Goal: Information Seeking & Learning: Learn about a topic

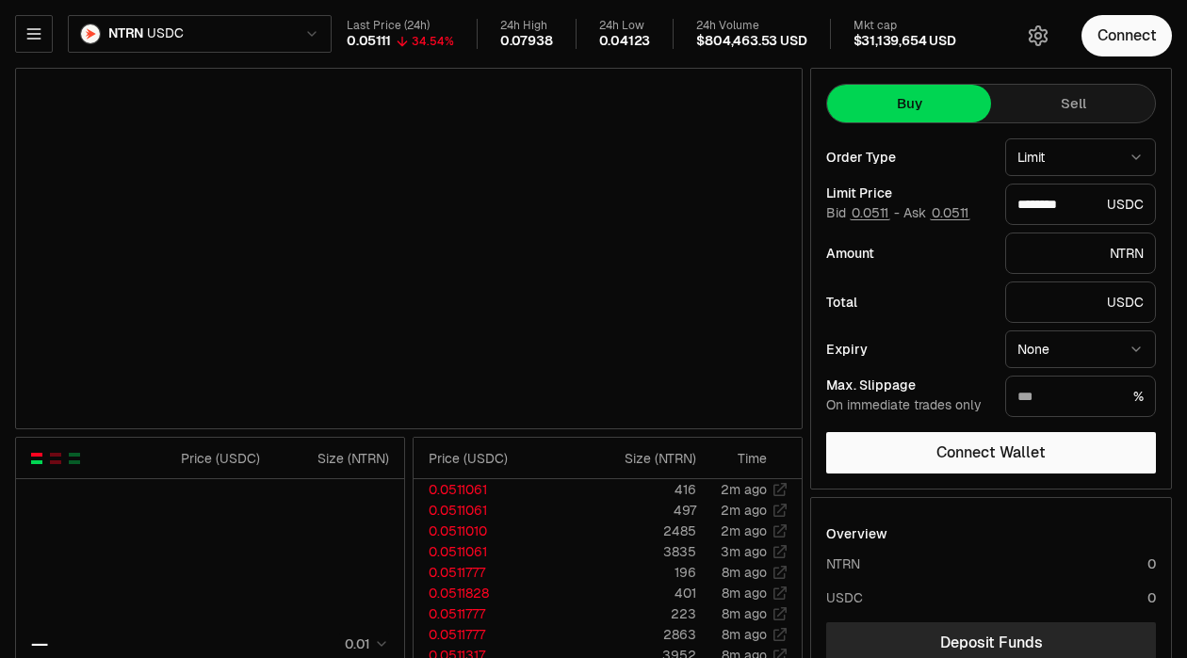
type input "********"
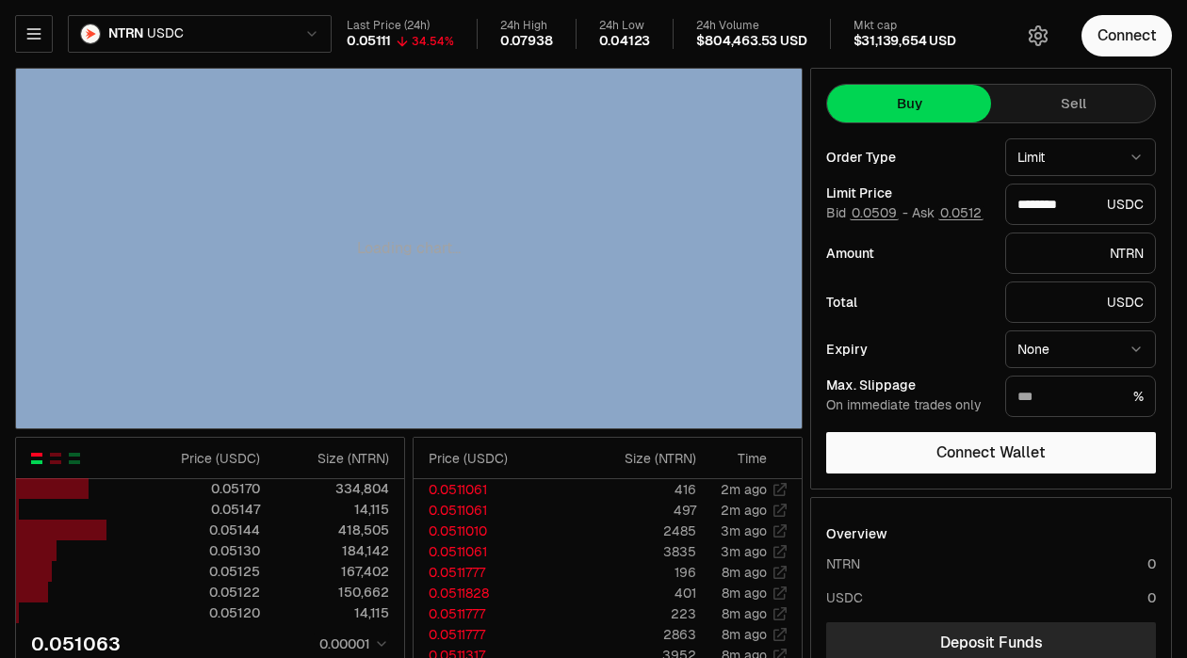
click at [332, 329] on div "Loading chart..." at bounding box center [408, 249] width 785 height 360
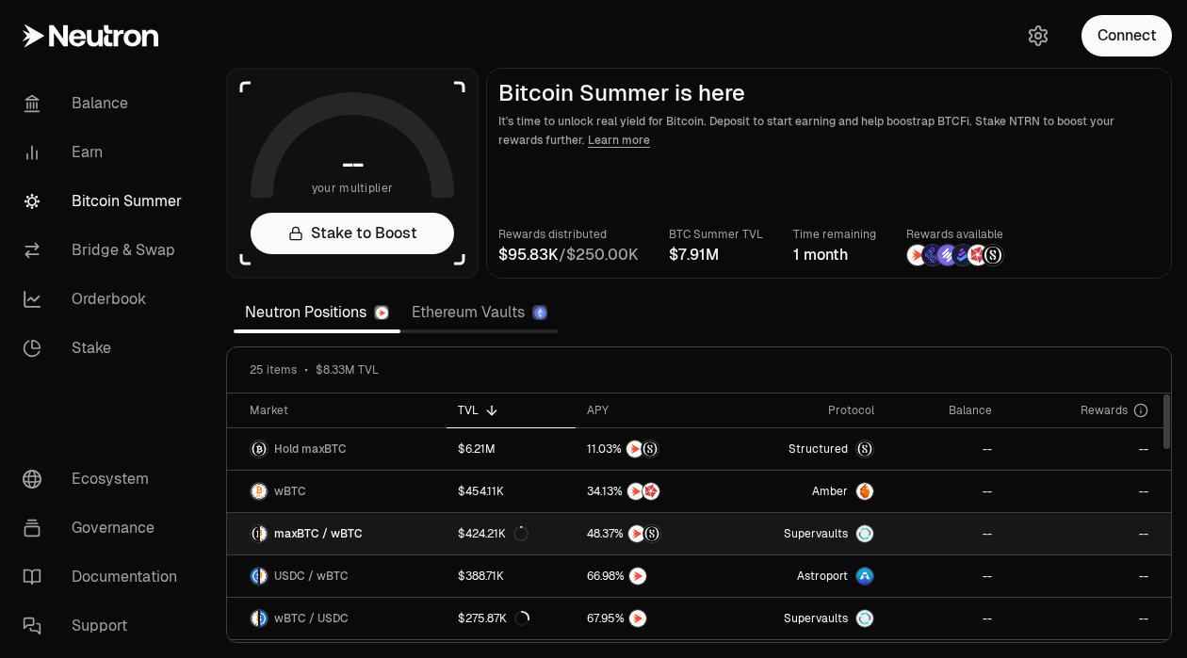
click at [813, 534] on span "Supervaults" at bounding box center [816, 533] width 64 height 15
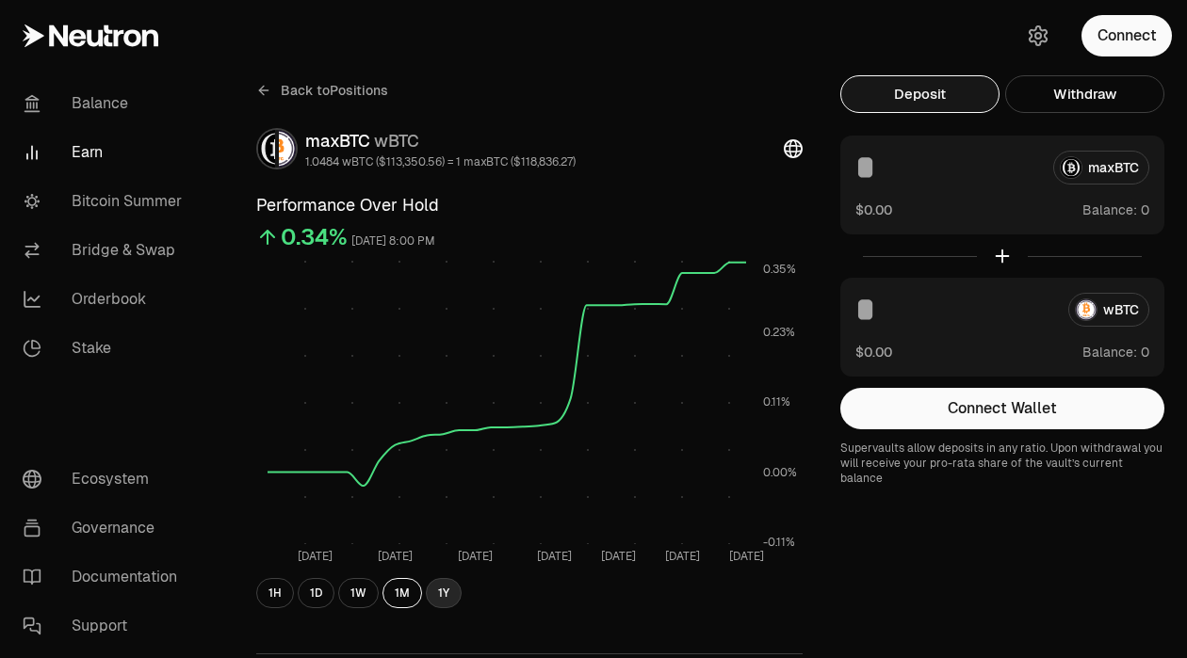
click at [440, 600] on button "1Y" at bounding box center [444, 593] width 36 height 30
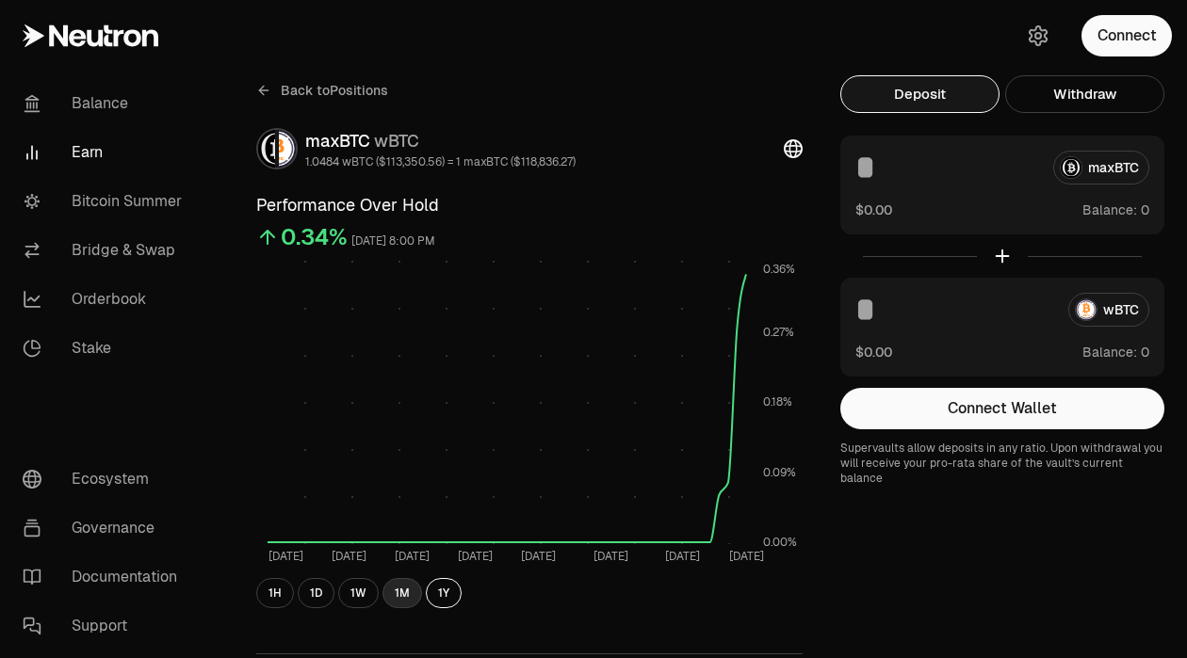
click at [389, 587] on button "1M" at bounding box center [402, 593] width 40 height 30
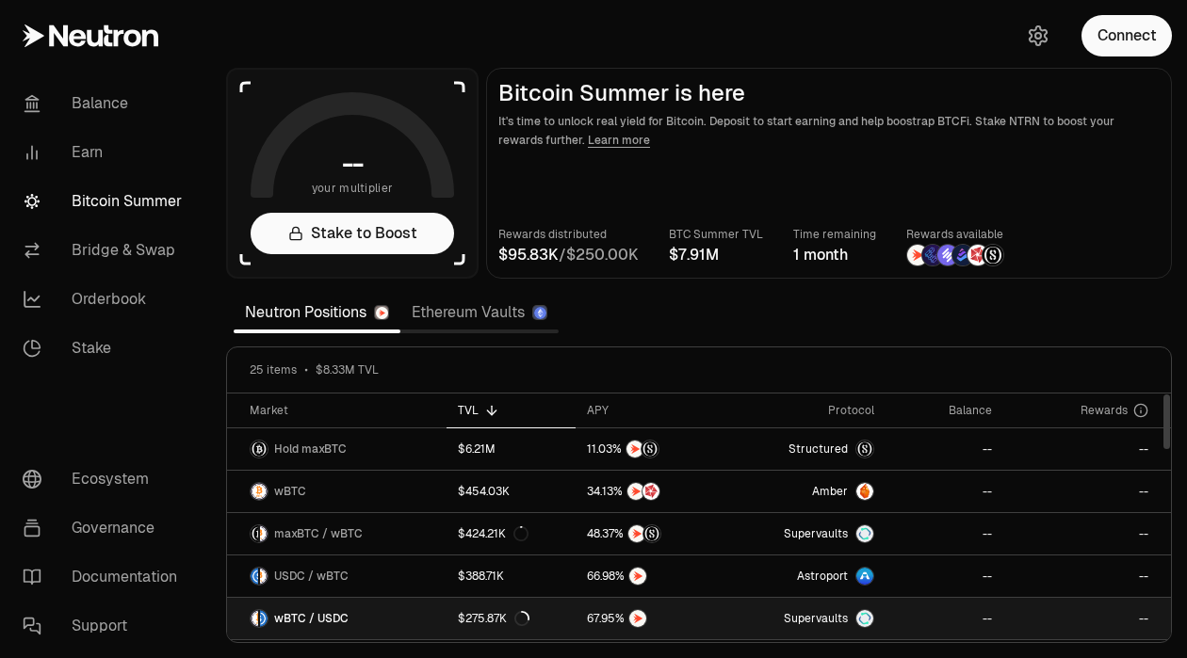
click at [333, 623] on span "wBTC / USDC" at bounding box center [311, 618] width 74 height 15
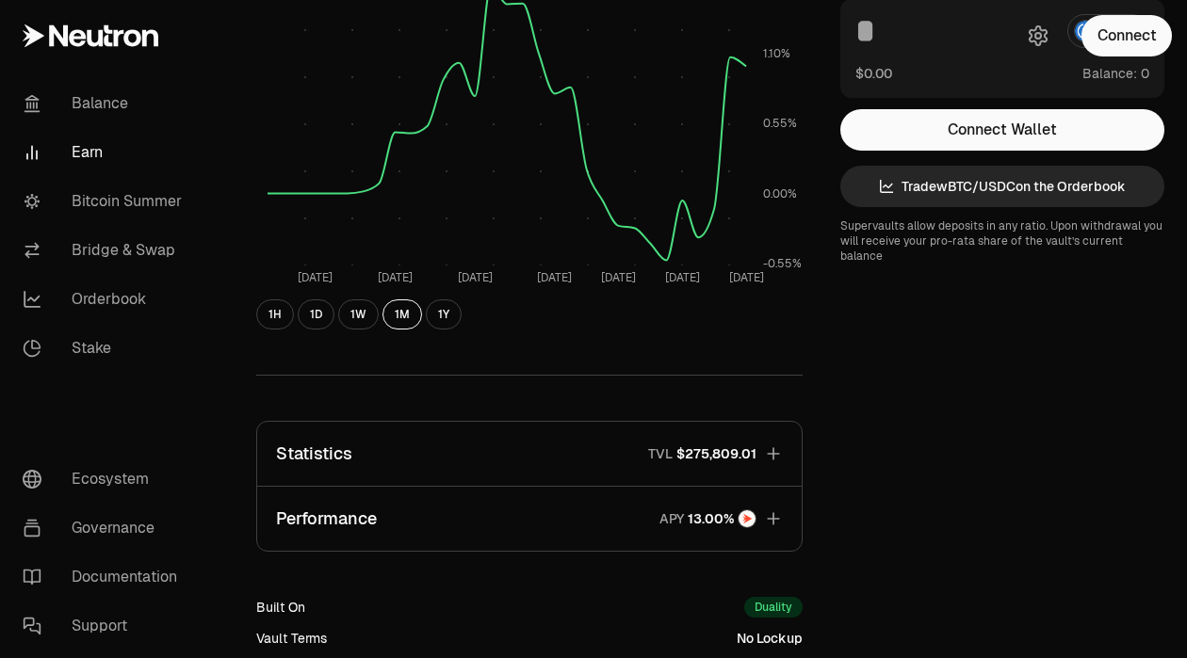
scroll to position [510, 0]
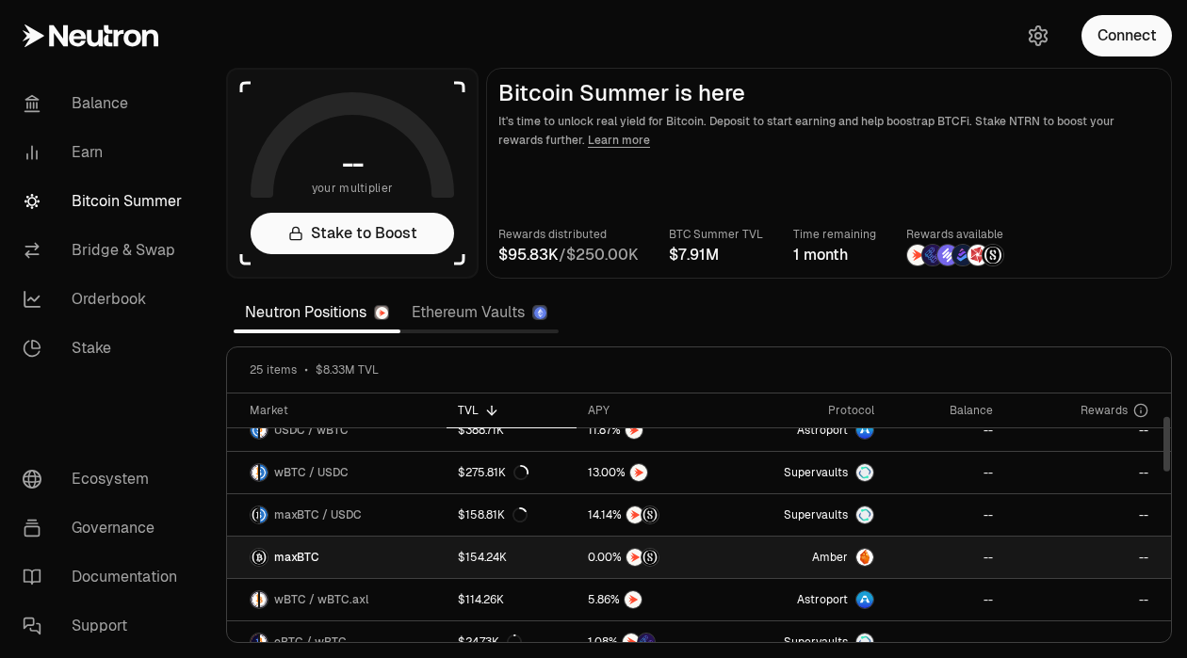
scroll to position [96, 0]
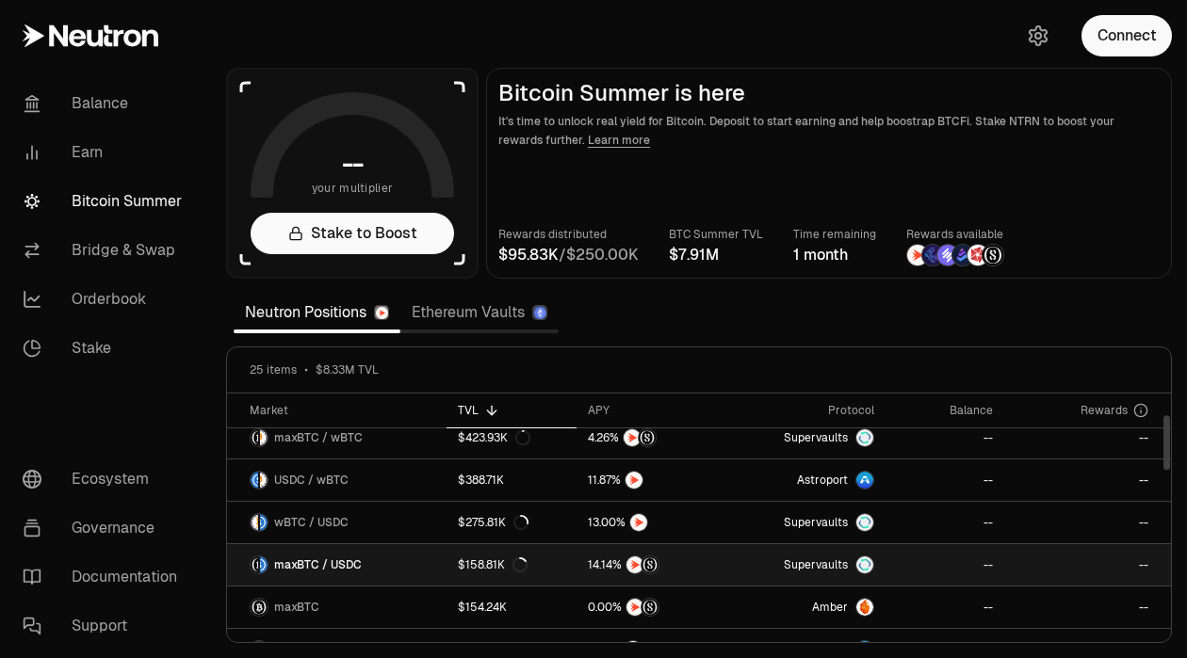
click at [346, 561] on span "maxBTC / USDC" at bounding box center [318, 565] width 88 height 15
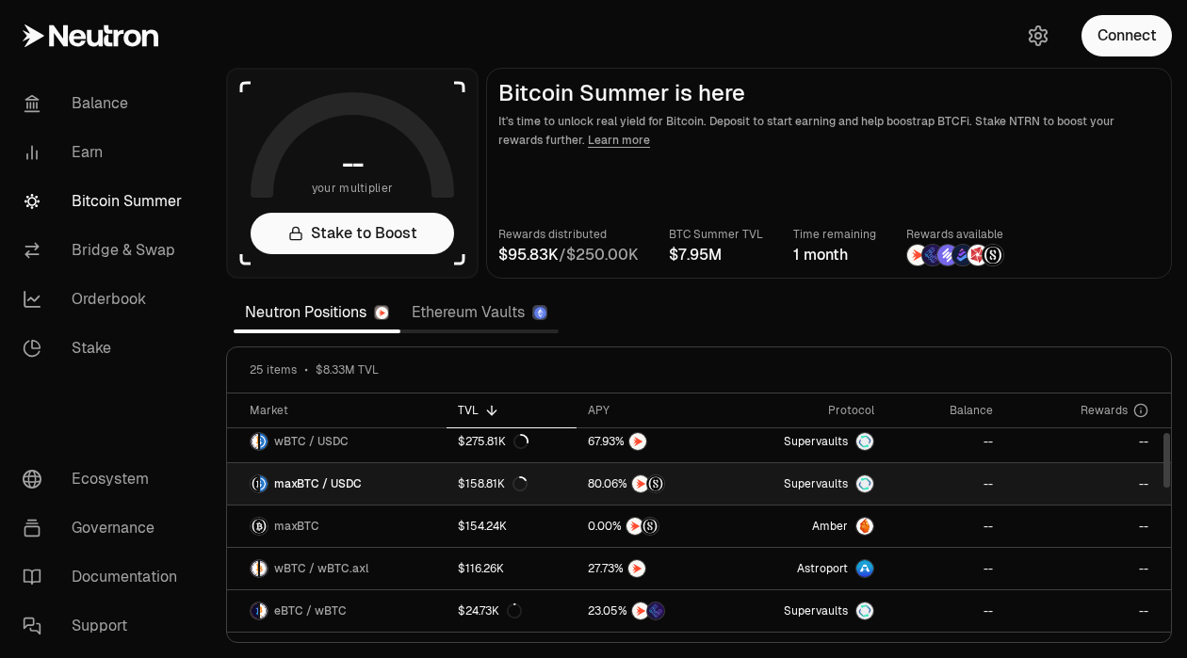
scroll to position [214, 0]
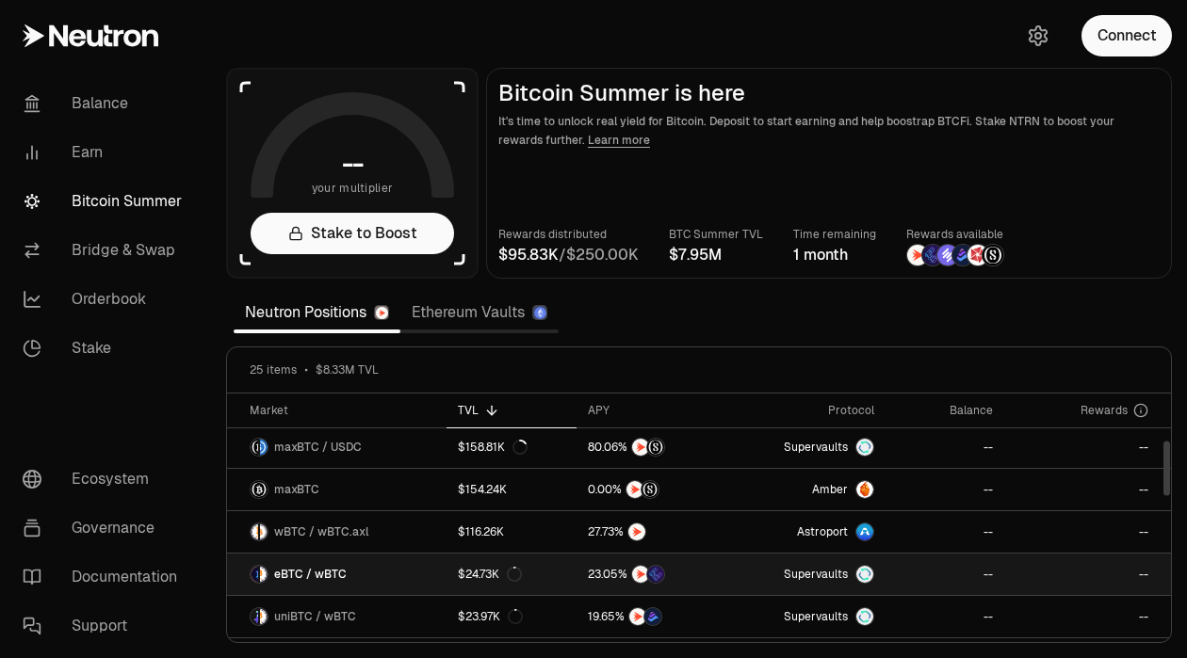
click at [304, 567] on span "eBTC / wBTC" at bounding box center [310, 574] width 73 height 15
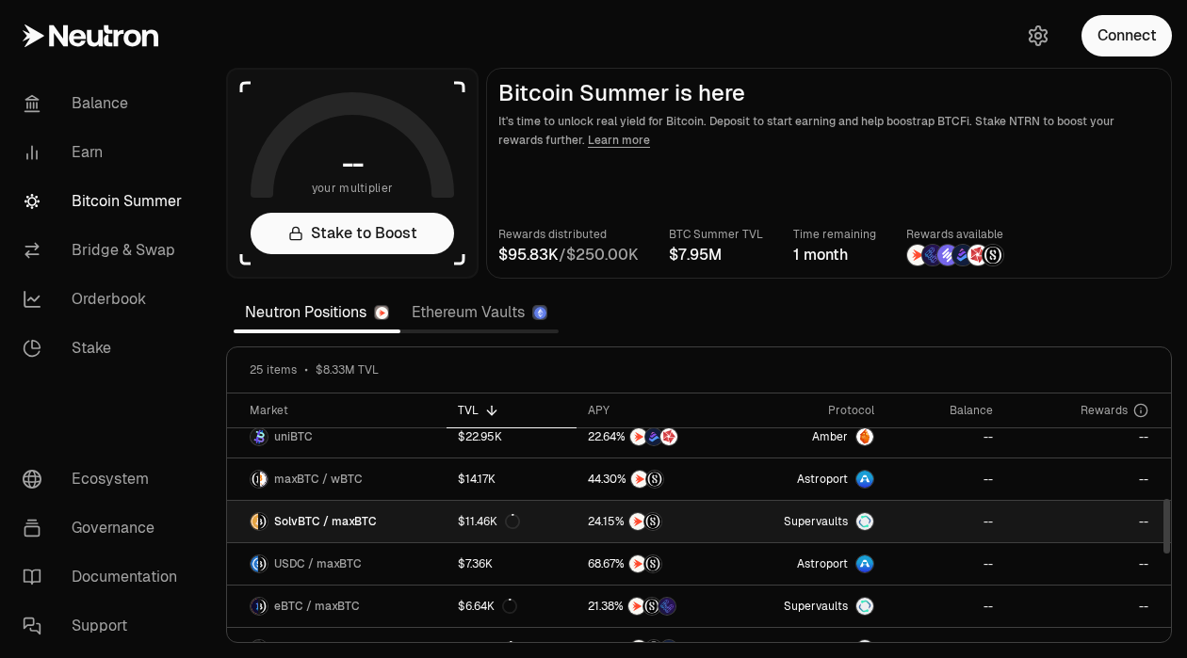
scroll to position [491, 0]
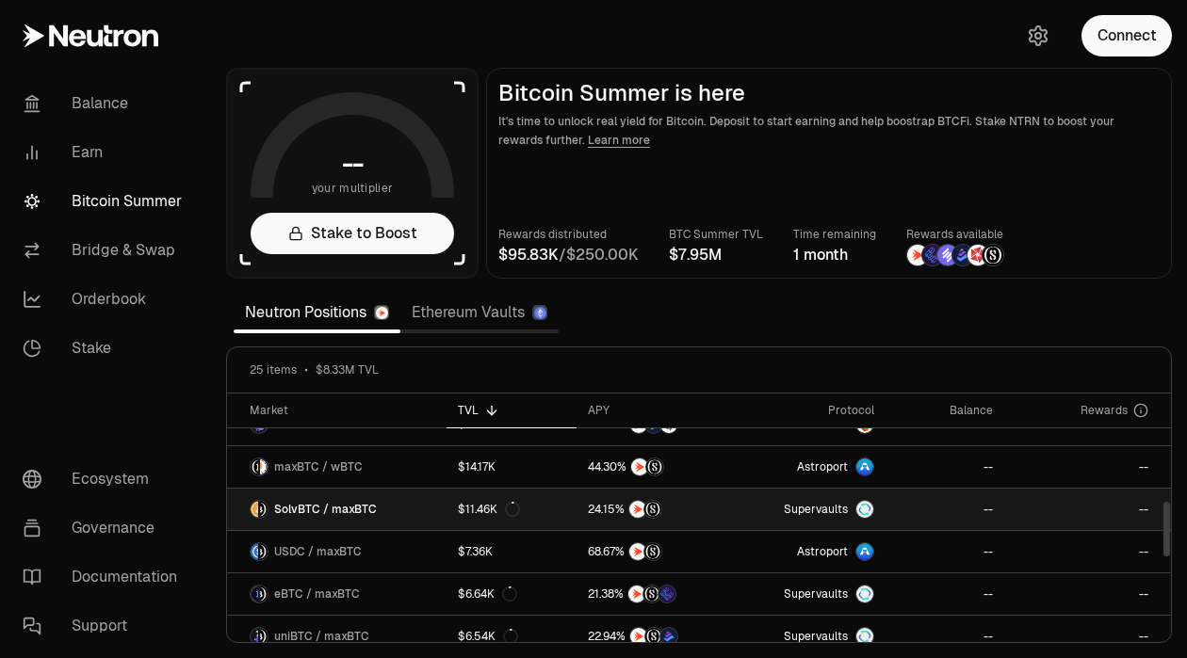
click at [360, 510] on span "SolvBTC / maxBTC" at bounding box center [325, 509] width 103 height 15
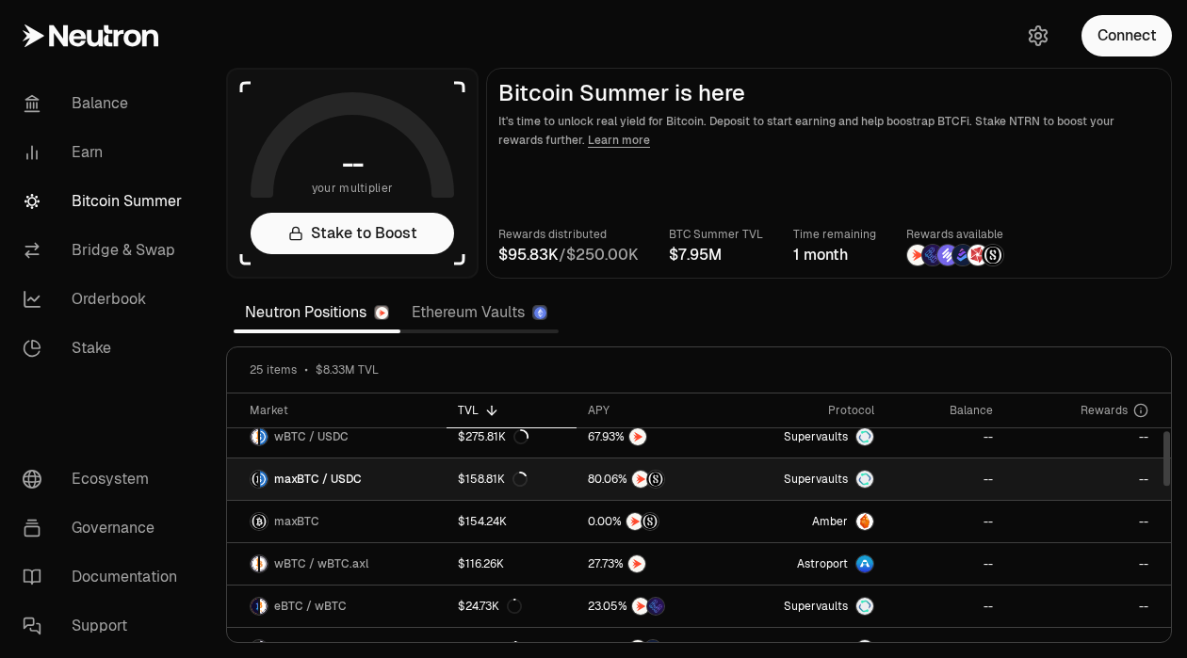
scroll to position [185, 0]
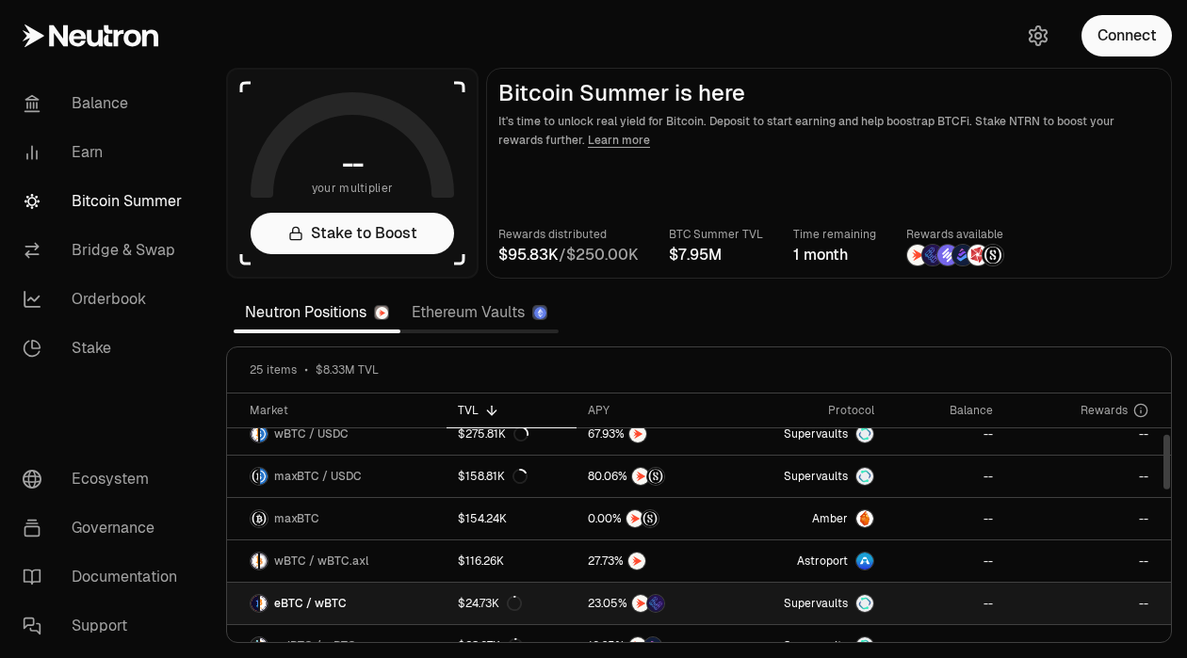
click at [311, 602] on span "eBTC / wBTC" at bounding box center [310, 603] width 73 height 15
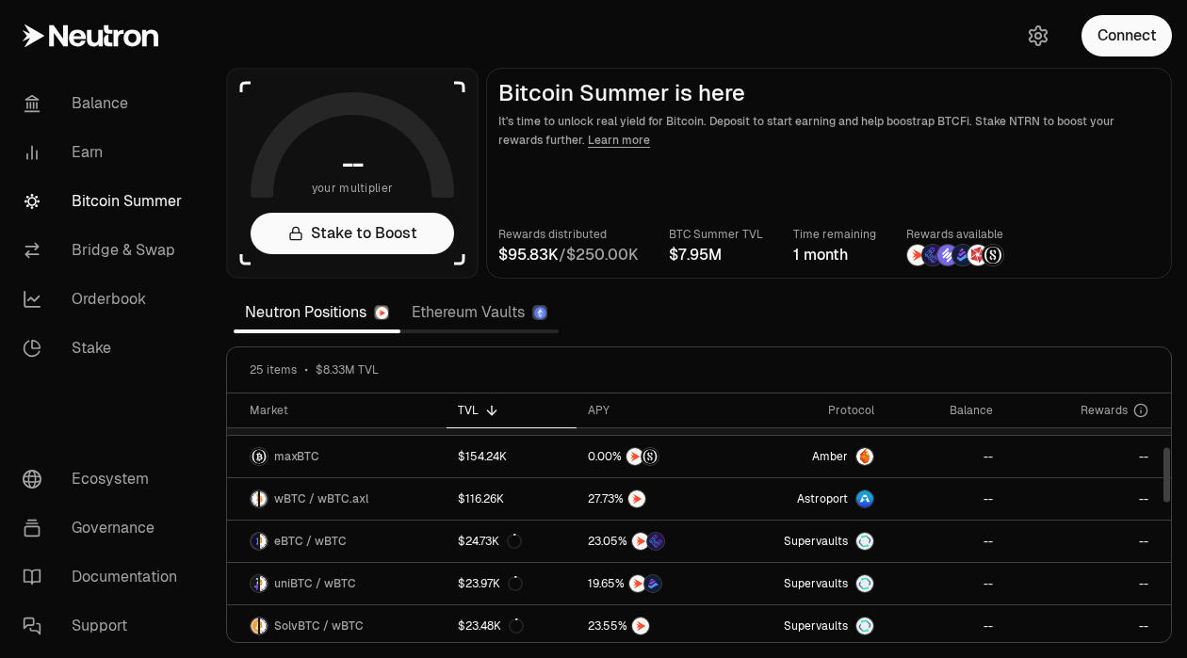
scroll to position [249, 0]
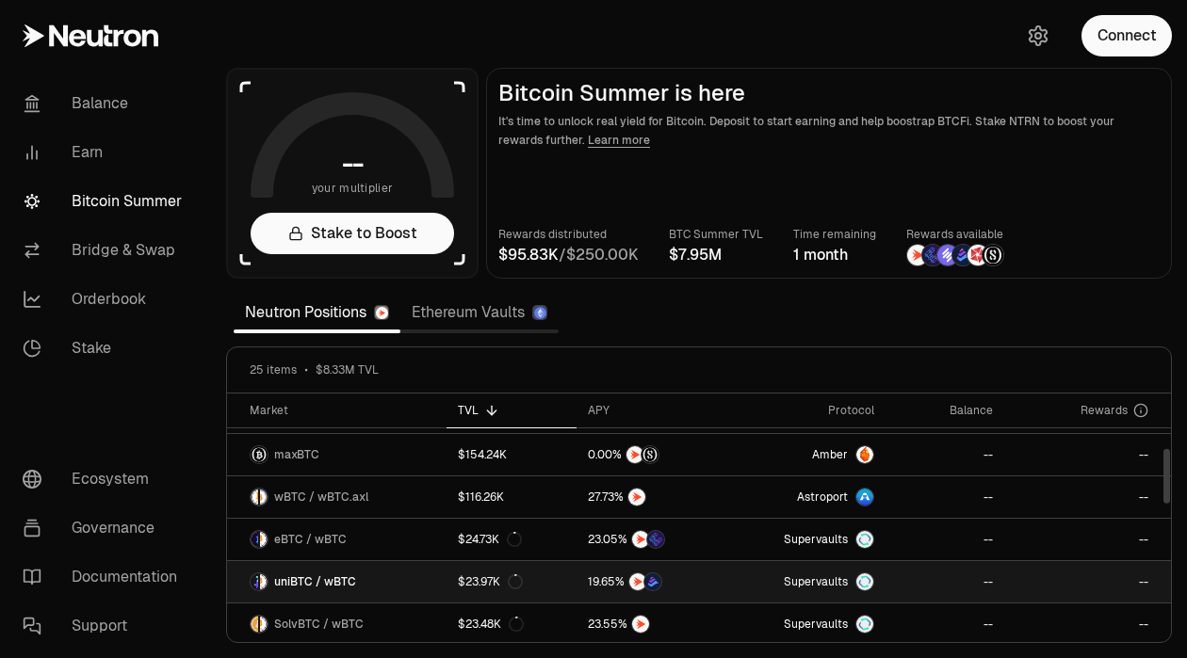
click at [318, 583] on span "uniBTC / wBTC" at bounding box center [315, 582] width 82 height 15
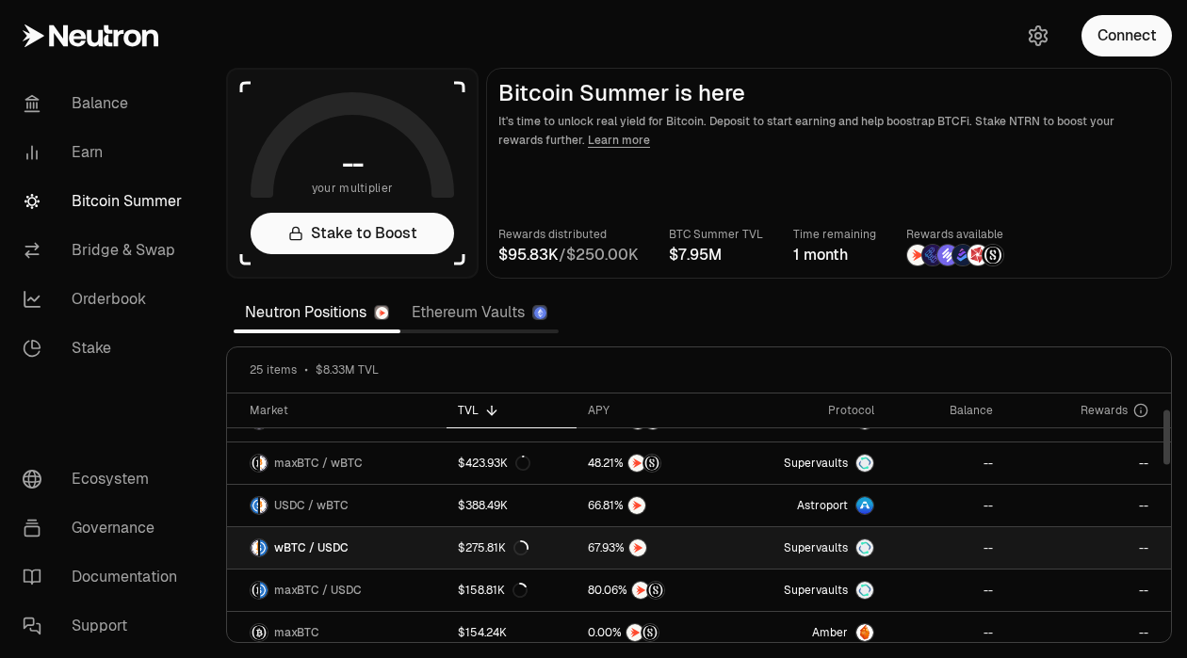
scroll to position [98, 0]
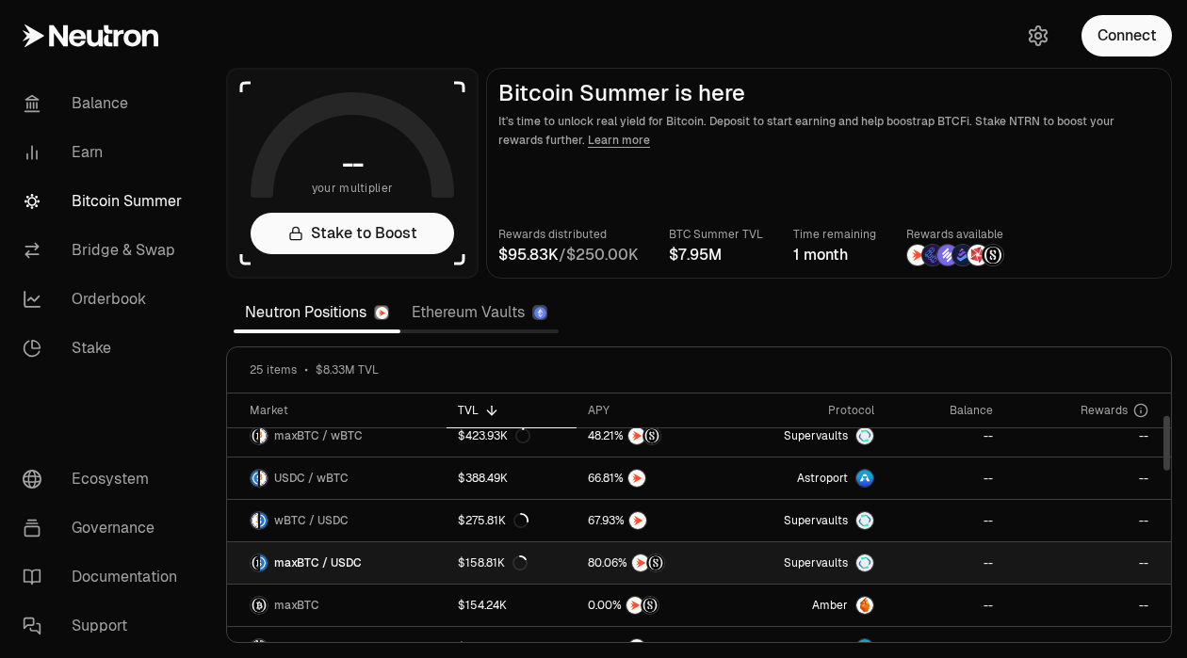
click at [314, 568] on span "maxBTC / USDC" at bounding box center [318, 563] width 88 height 15
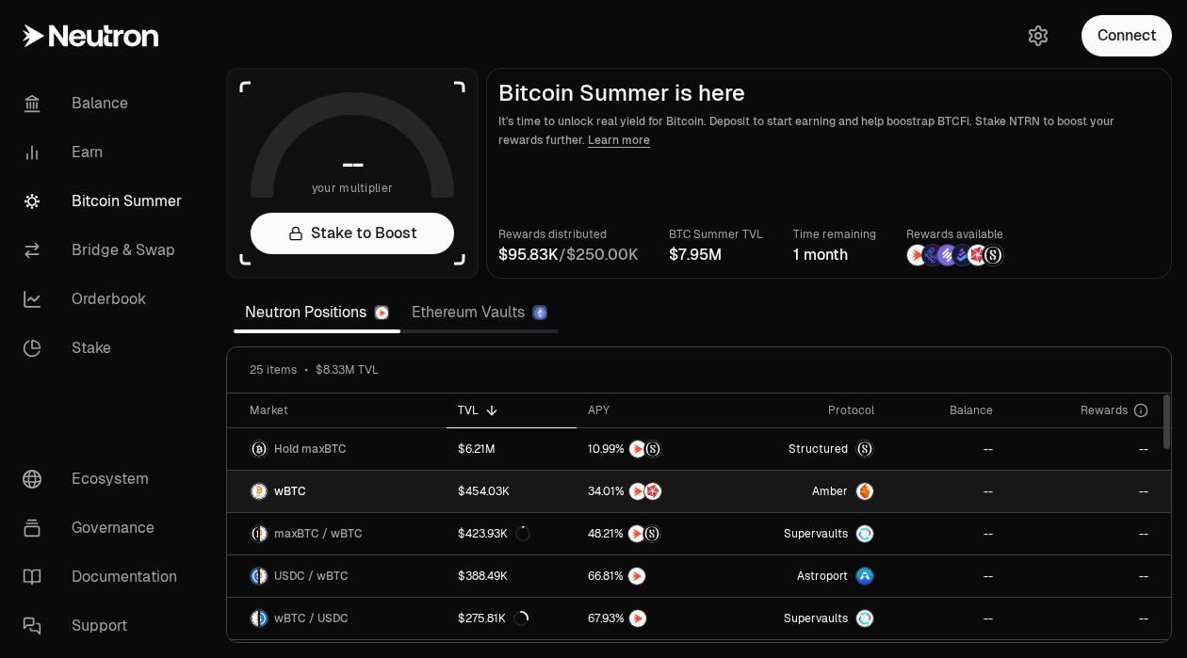
click at [290, 497] on span "wBTC" at bounding box center [290, 491] width 32 height 15
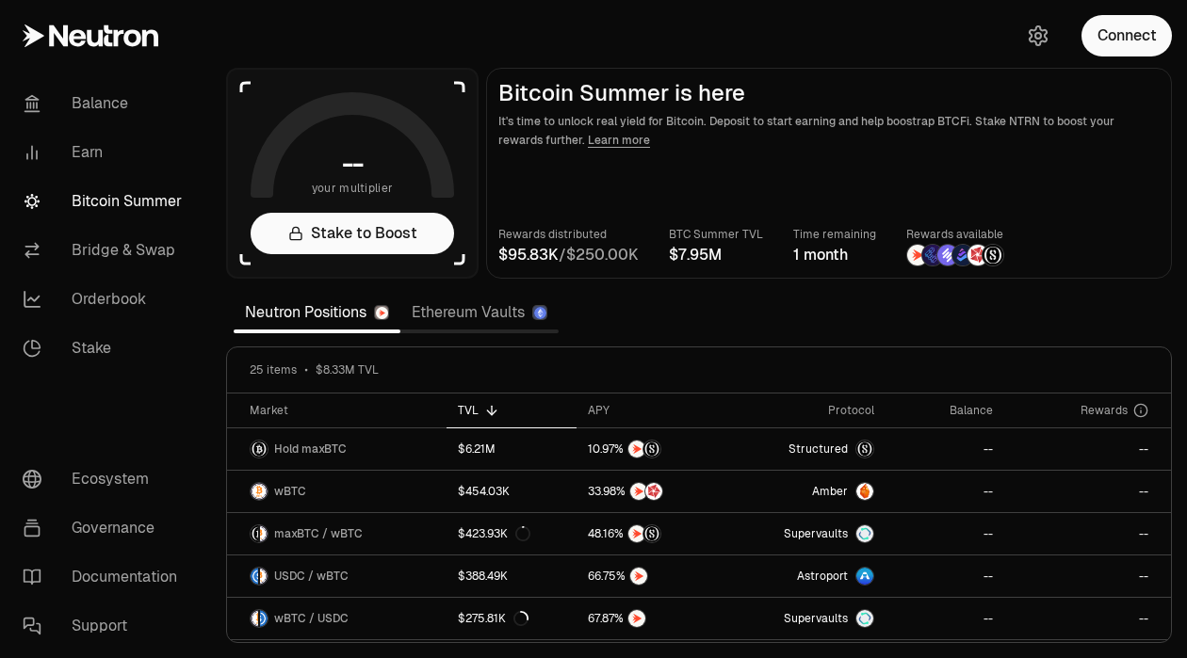
click at [945, 240] on p "Rewards available" at bounding box center [955, 234] width 98 height 19
